Goal: Task Accomplishment & Management: Complete application form

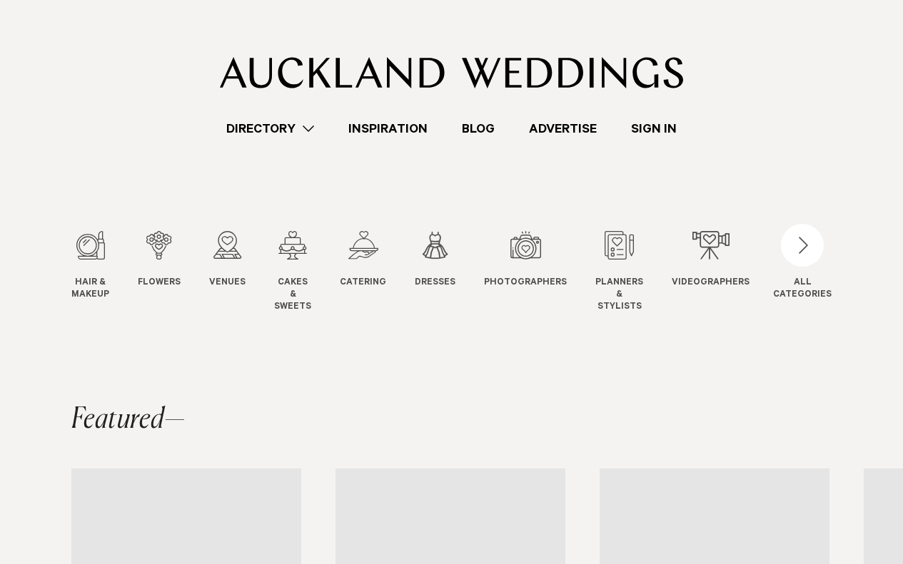
click at [578, 128] on link "Advertise" at bounding box center [563, 128] width 102 height 19
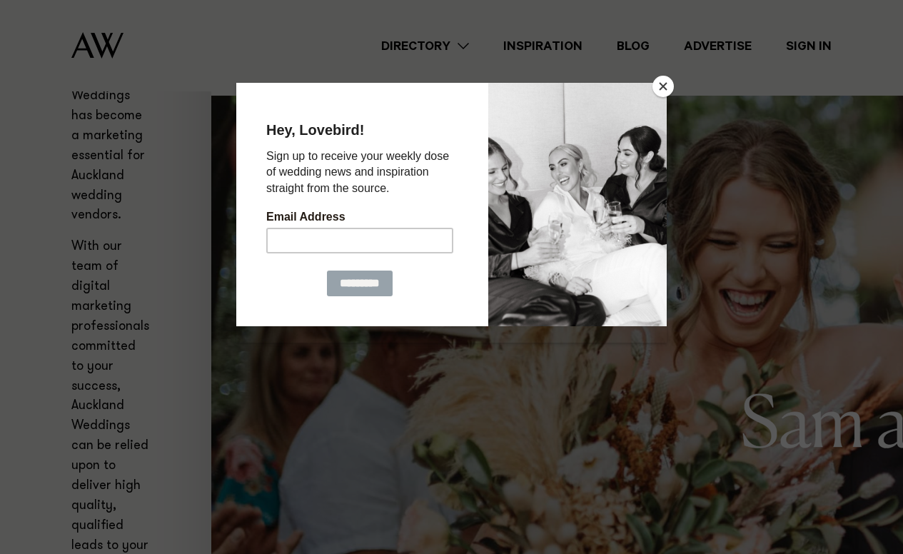
scroll to position [713, 0]
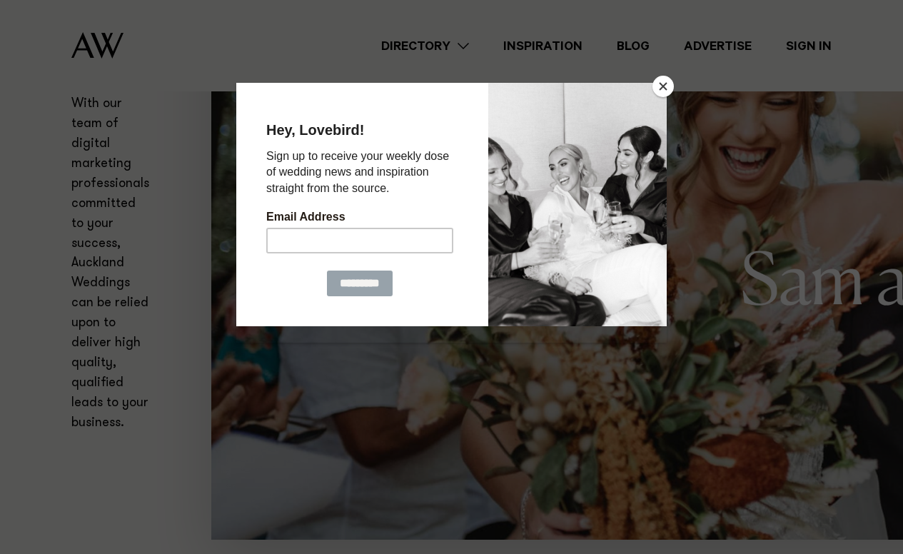
click at [661, 85] on button "Close" at bounding box center [662, 86] width 21 height 21
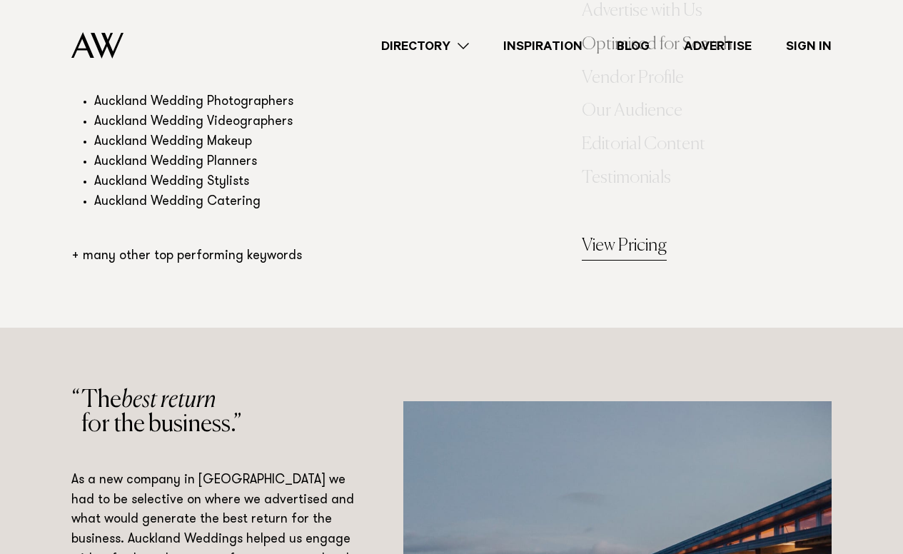
scroll to position [2354, 0]
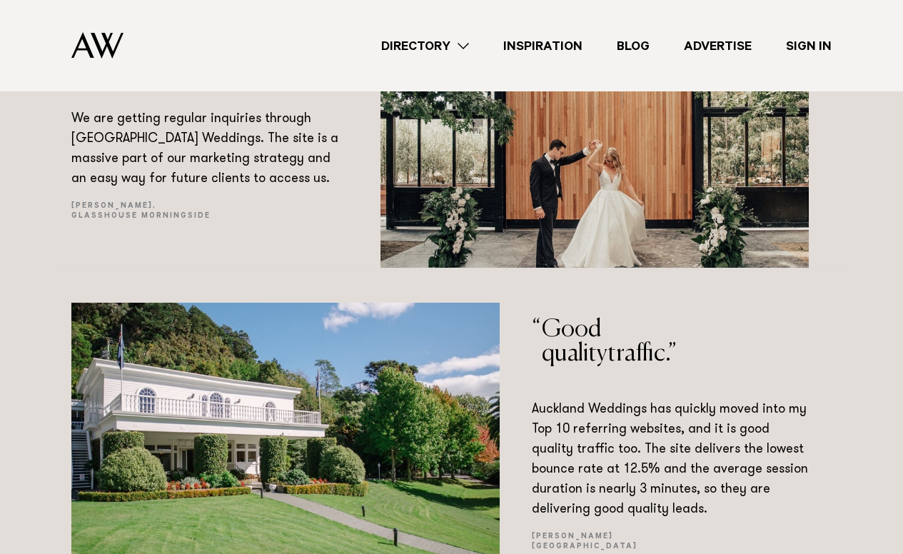
scroll to position [8134, 0]
